Goal: Information Seeking & Learning: Learn about a topic

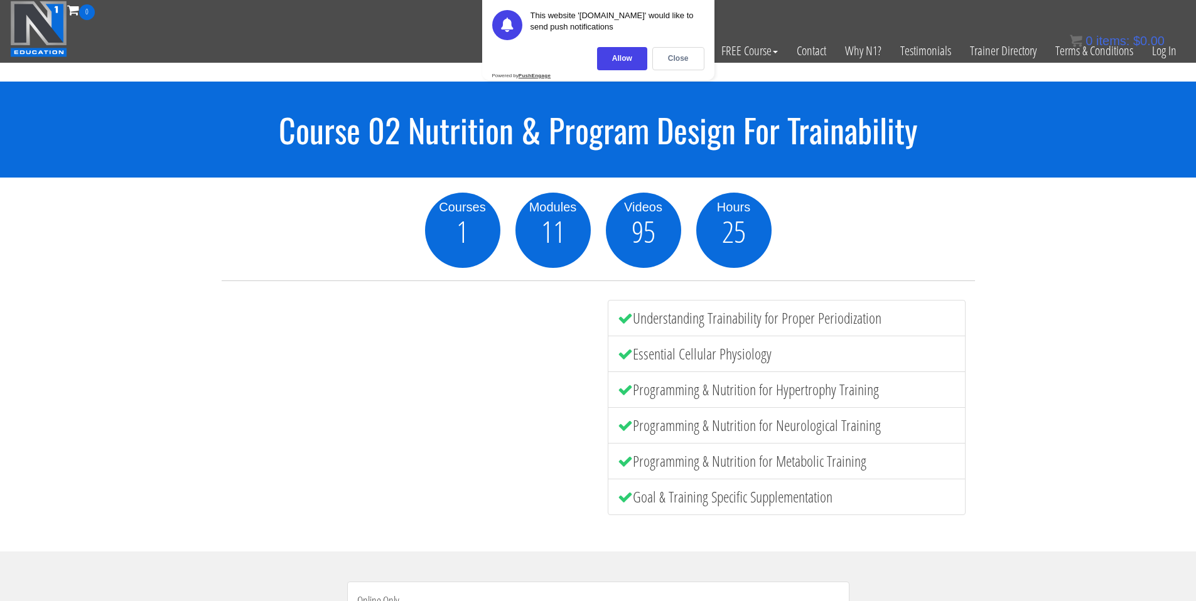
click at [600, 178] on div "Courses 1 Modules 11 Videos 95 Hours 25 Understanding Trainability for Proper P…" at bounding box center [598, 365] width 1196 height 374
click at [624, 61] on div "Allow" at bounding box center [622, 58] width 50 height 23
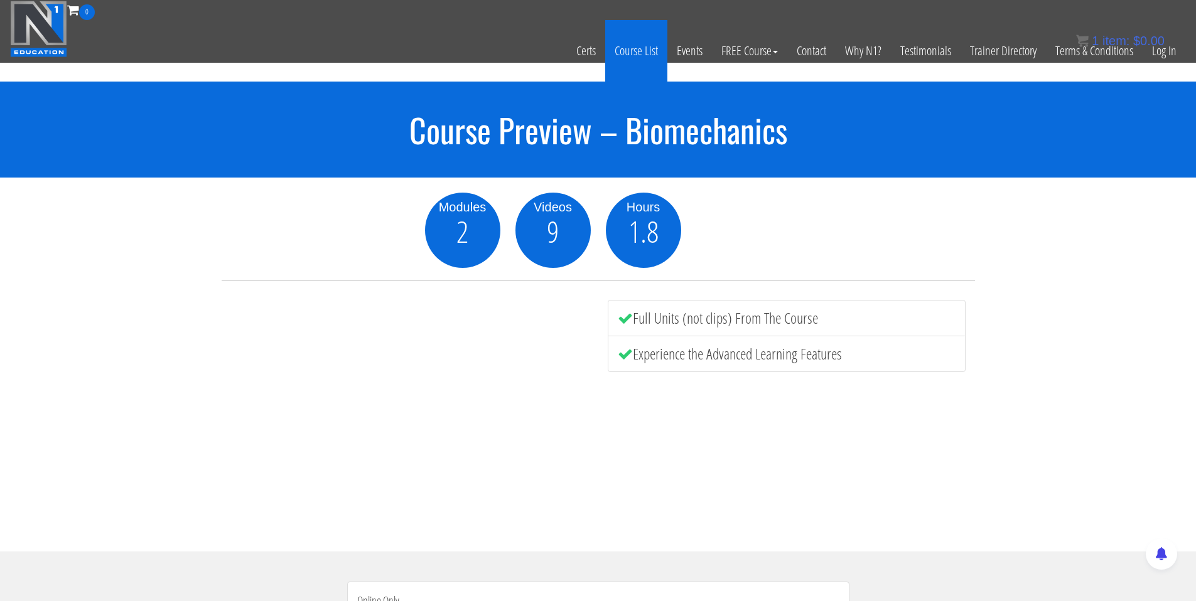
click at [637, 53] on link "Course List" at bounding box center [636, 51] width 62 height 62
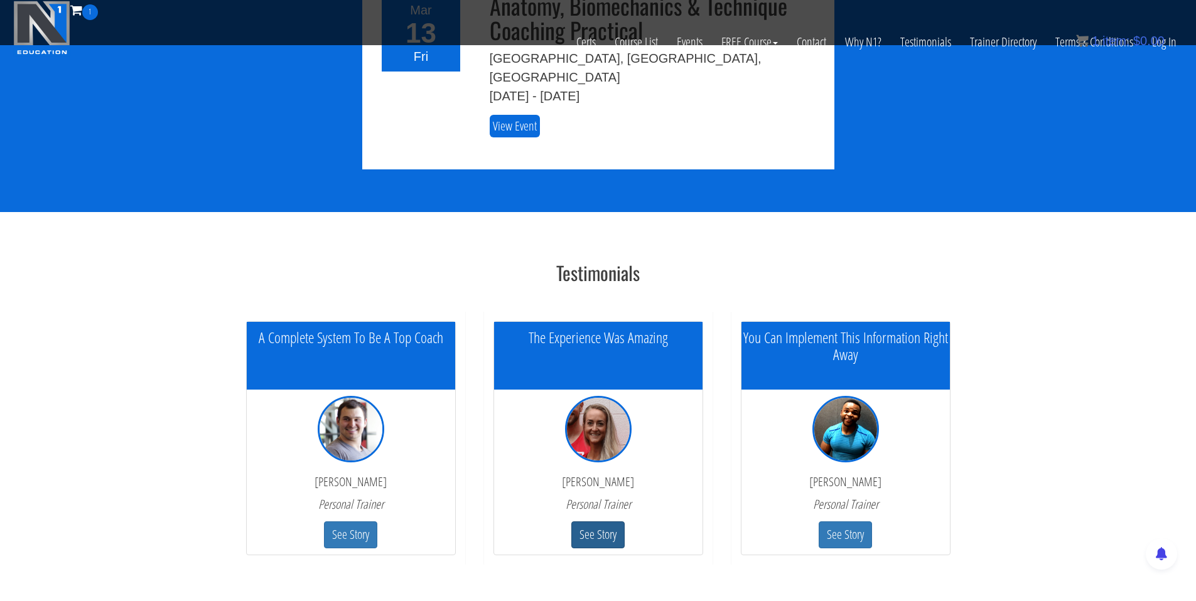
scroll to position [3507, 0]
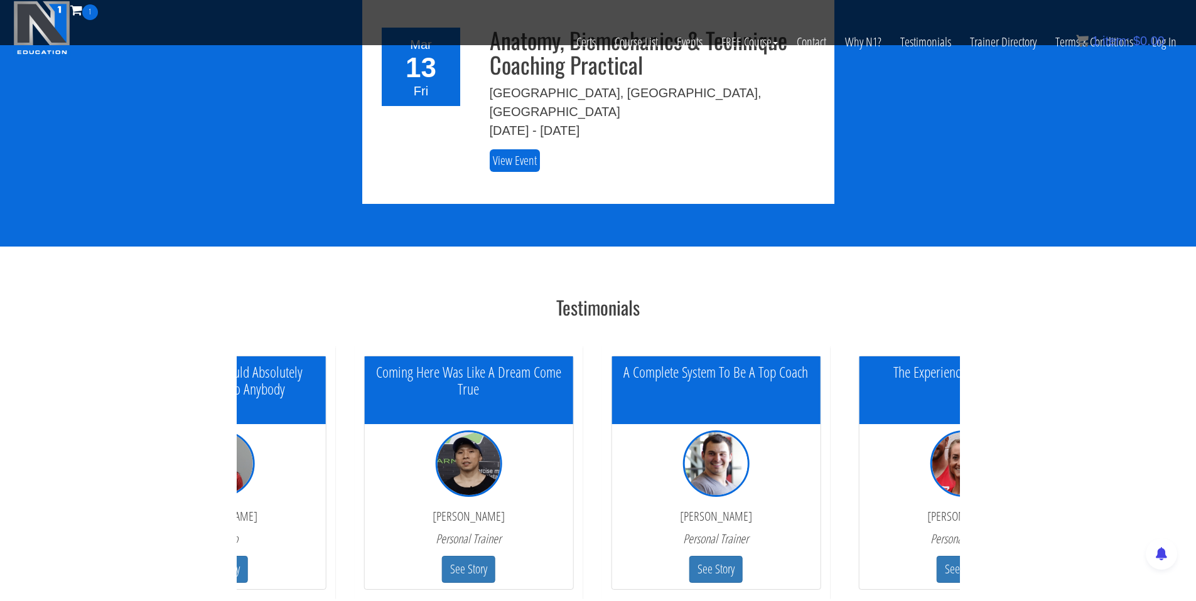
click at [483, 357] on div "Coming Here Was Like A Dream Come True" at bounding box center [468, 391] width 208 height 68
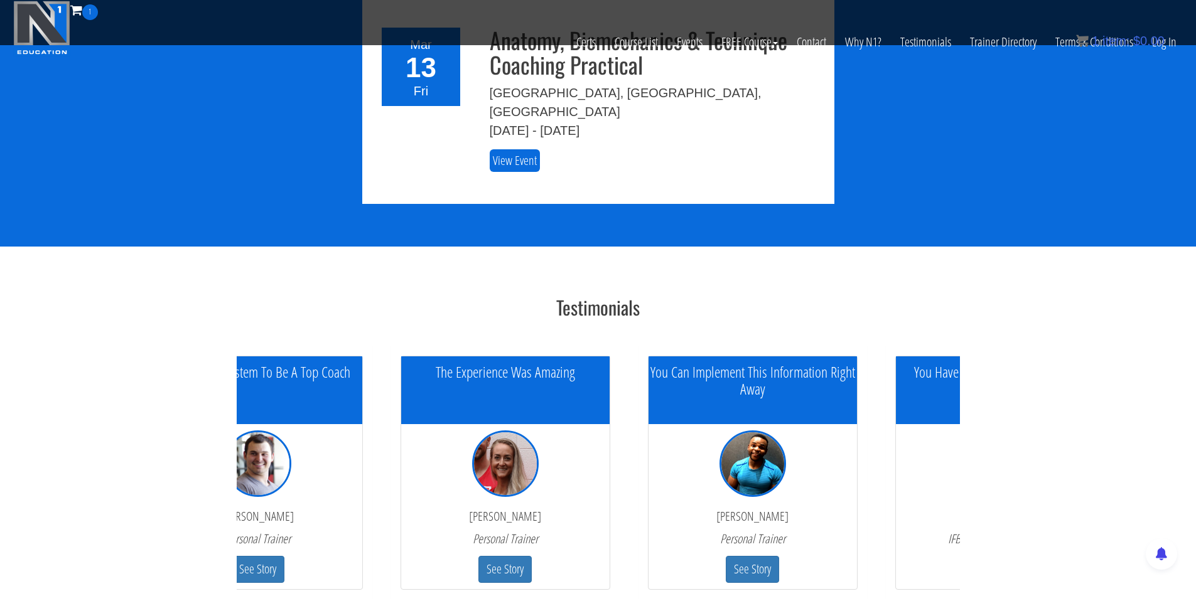
click at [475, 357] on div "The Experience Was Amazing" at bounding box center [505, 391] width 208 height 68
click at [649, 357] on div "You Can Implement This Information Right Away" at bounding box center [753, 391] width 208 height 68
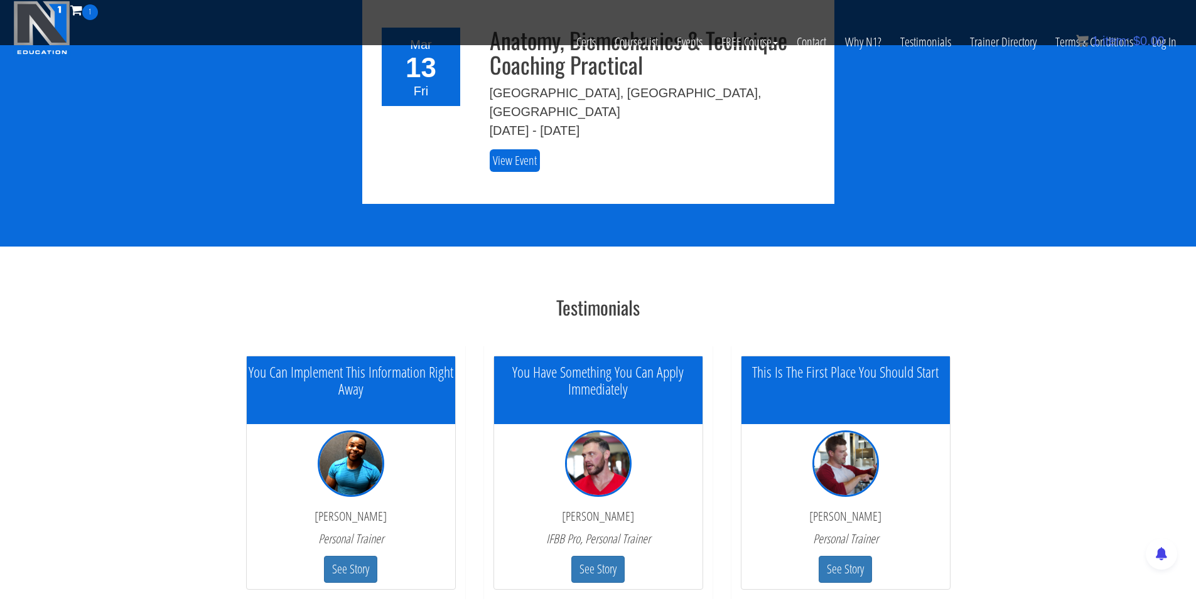
click at [741, 357] on div "This Is The First Place You Should Start" at bounding box center [845, 391] width 208 height 68
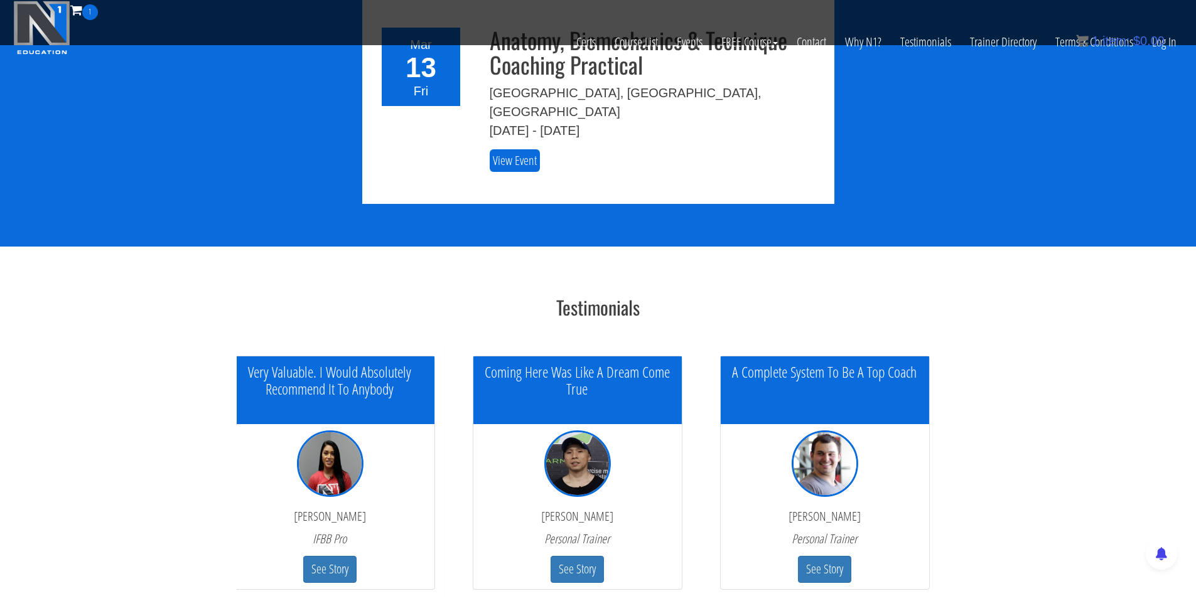
click at [720, 357] on div "A Complete System To Be A Top Coach" at bounding box center [824, 391] width 208 height 68
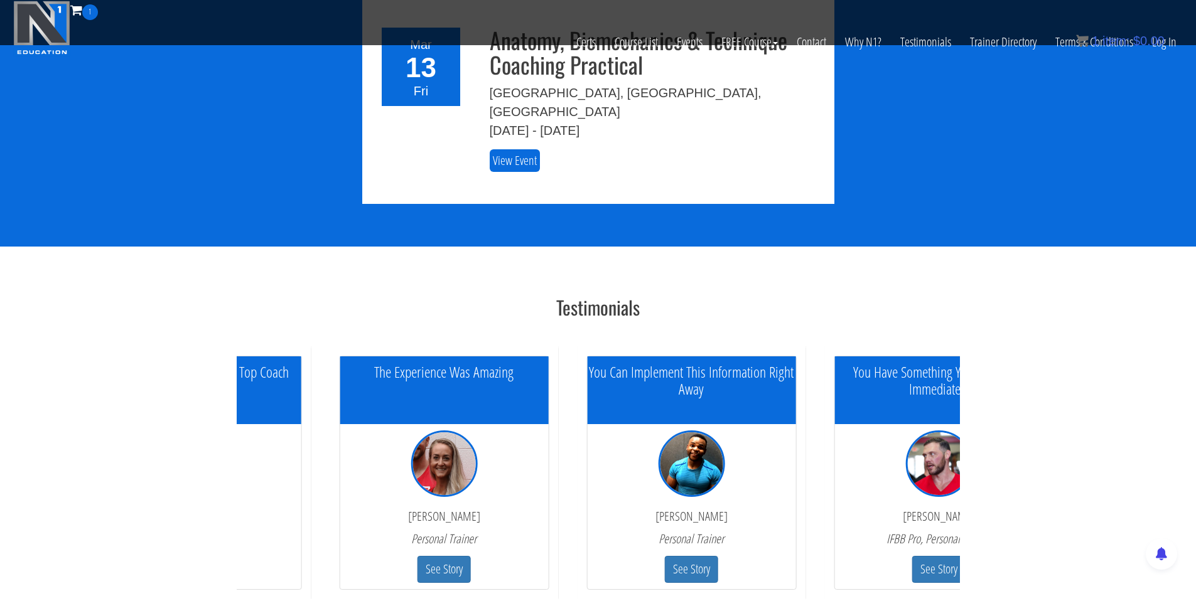
click at [577, 347] on div "You Can Implement This Information Right Away Junior Chirambo Personal Trainer …" at bounding box center [691, 473] width 229 height 253
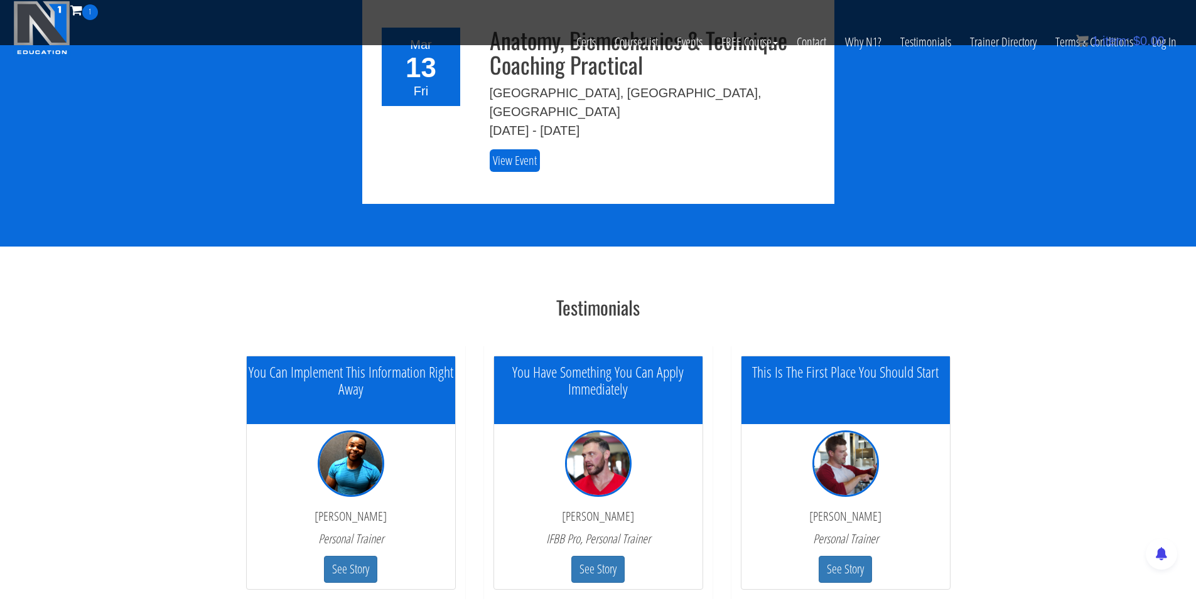
click at [741, 364] on h5 "This Is The First Place You Should Start" at bounding box center [845, 372] width 208 height 16
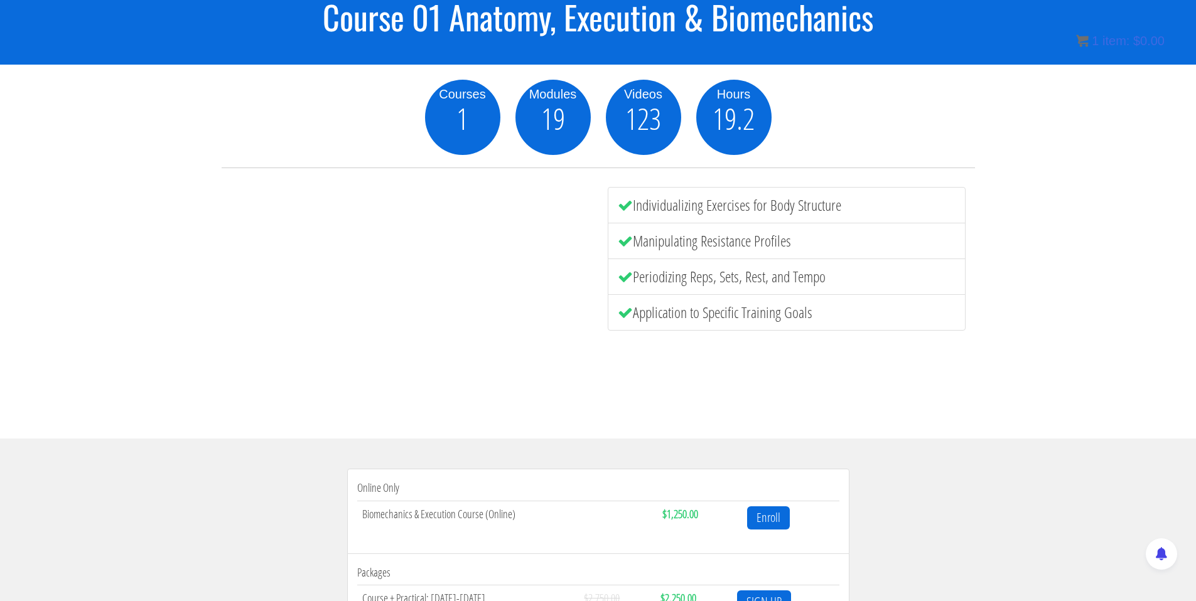
scroll to position [1, 0]
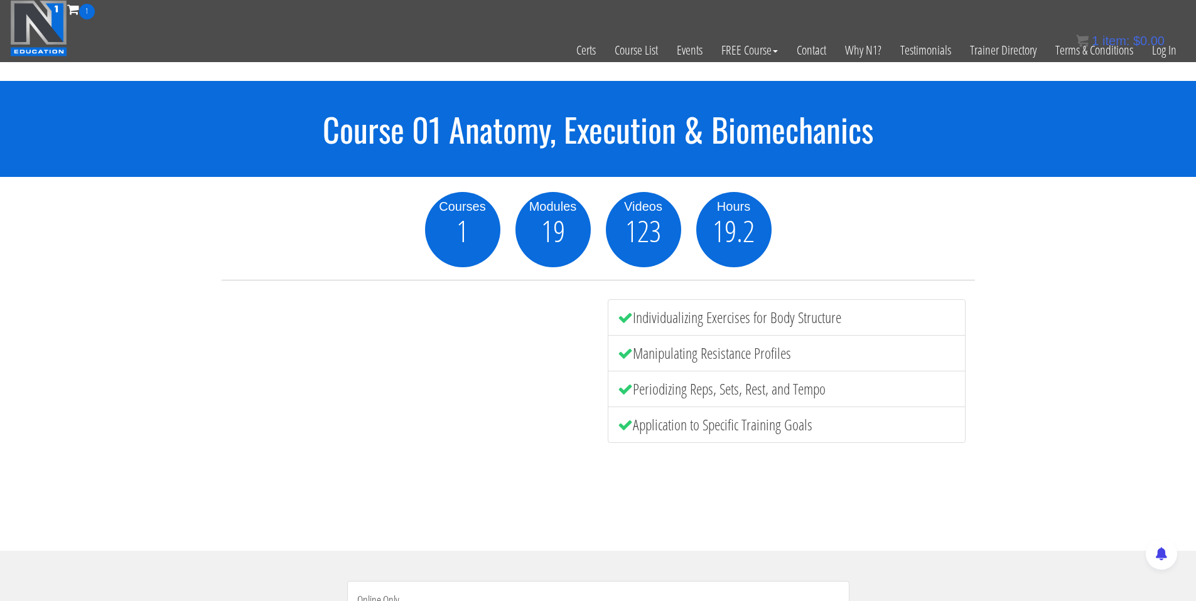
click at [757, 126] on h1 "Course 01 Anatomy, Execution & Biomechanics" at bounding box center [598, 129] width 1196 height 36
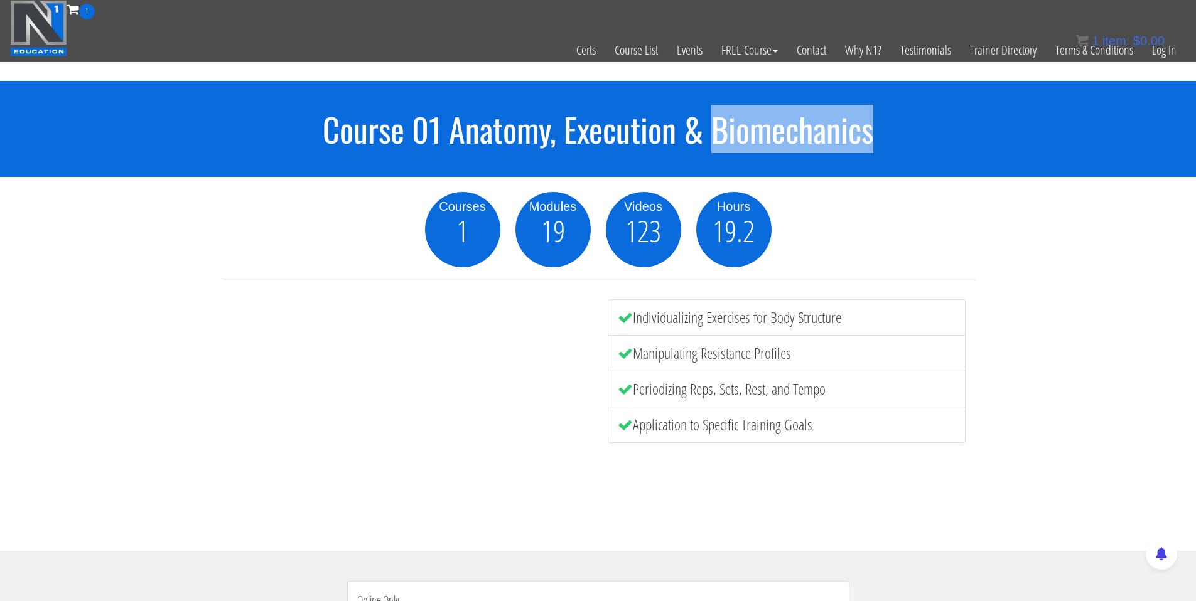
click at [757, 126] on h1 "Course 01 Anatomy, Execution & Biomechanics" at bounding box center [598, 129] width 1196 height 36
copy h1 "Biomechanics"
